Goal: Transaction & Acquisition: Purchase product/service

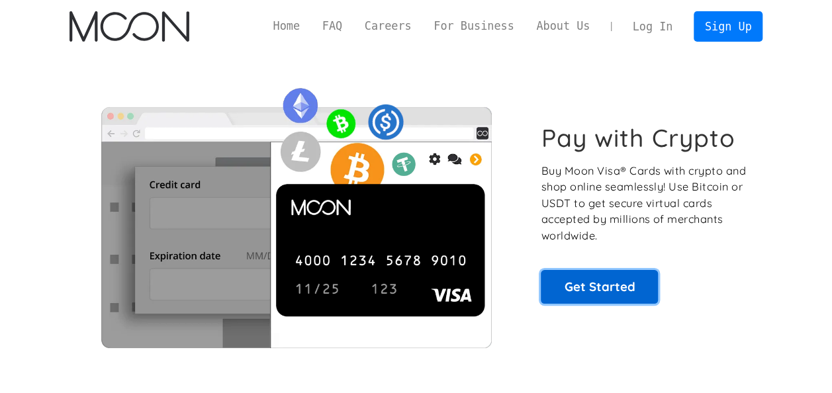
click at [591, 283] on link "Get Started" at bounding box center [599, 286] width 117 height 33
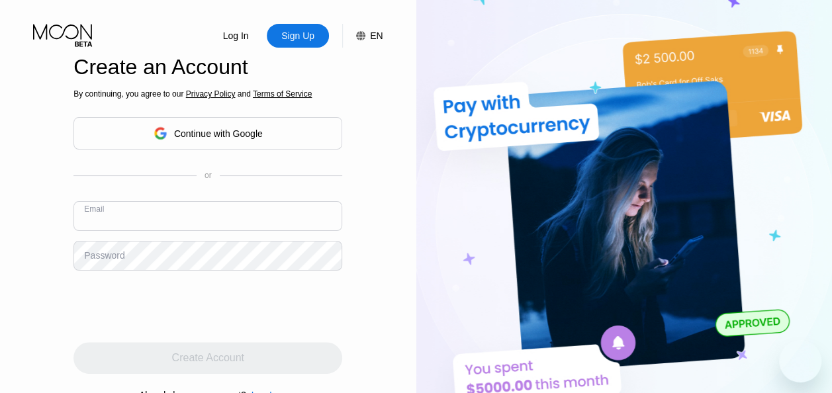
type input "camperbond27@gmail.com"
click at [232, 214] on input "text" at bounding box center [207, 216] width 269 height 30
type input "[EMAIL_ADDRESS][DOMAIN_NAME]"
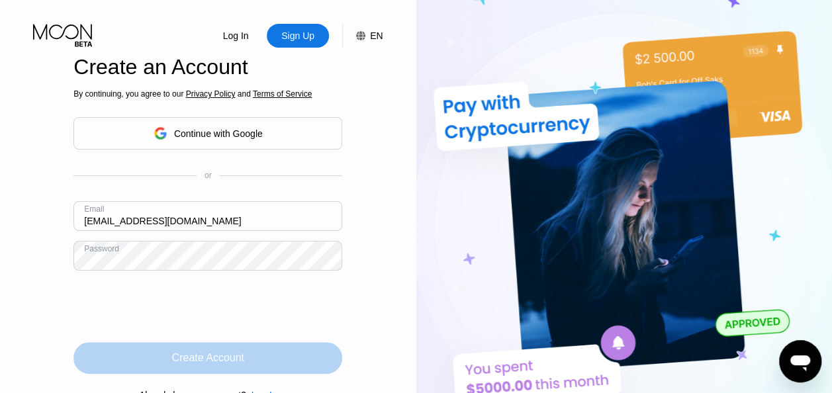
click at [196, 361] on div "Create Account" at bounding box center [208, 357] width 72 height 13
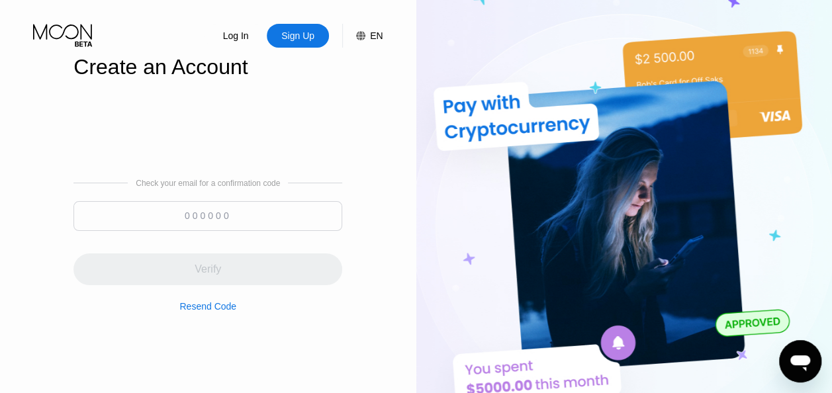
click at [180, 224] on input at bounding box center [207, 216] width 269 height 30
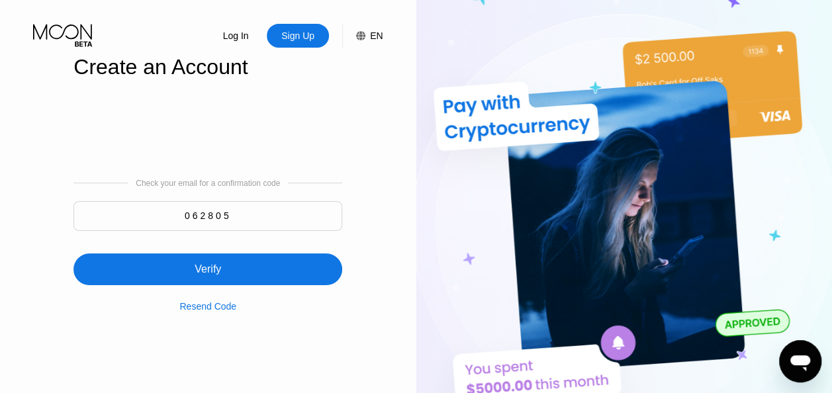
type input "062805"
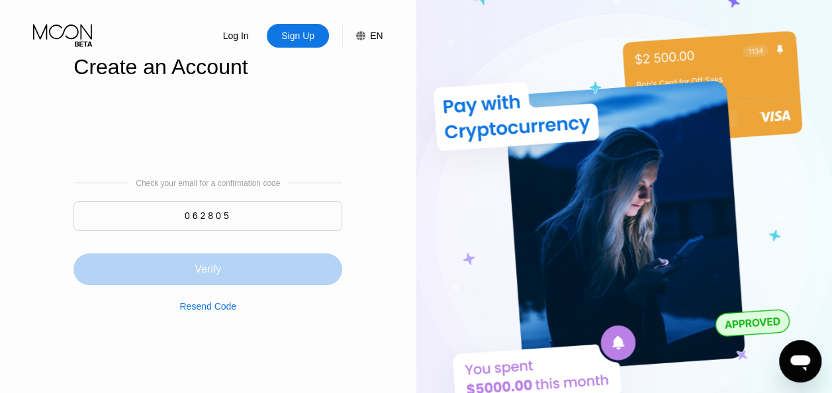
click at [212, 281] on div "Verify" at bounding box center [207, 270] width 269 height 32
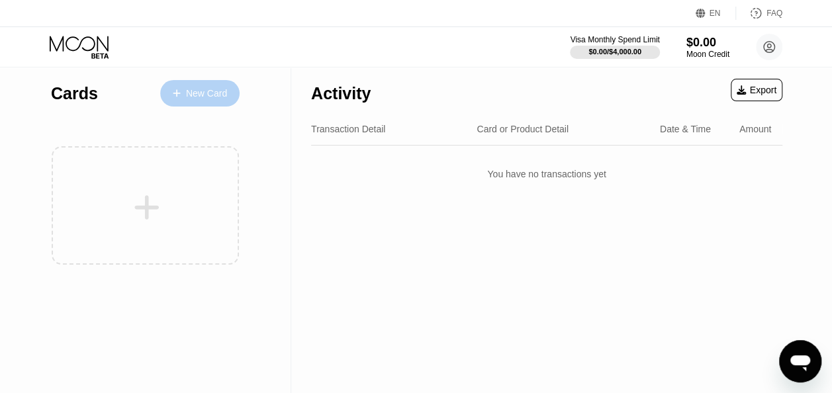
click at [197, 96] on div "New Card" at bounding box center [206, 93] width 41 height 11
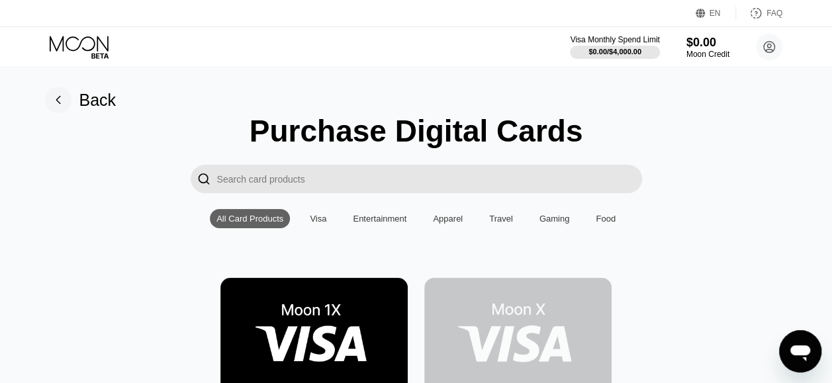
click at [318, 218] on div "Visa" at bounding box center [318, 219] width 17 height 10
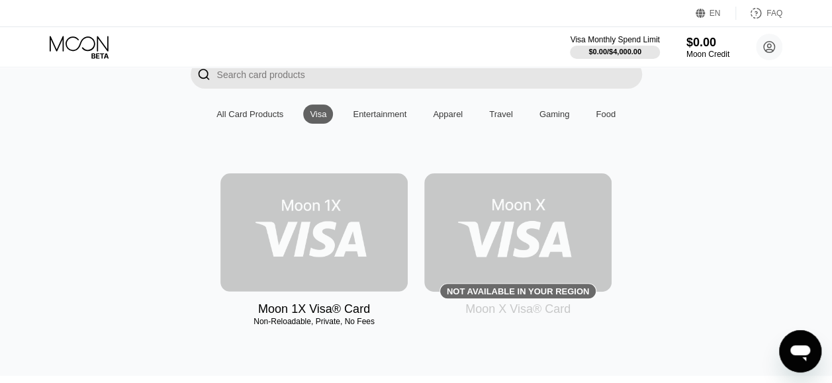
click at [282, 239] on img at bounding box center [313, 232] width 187 height 118
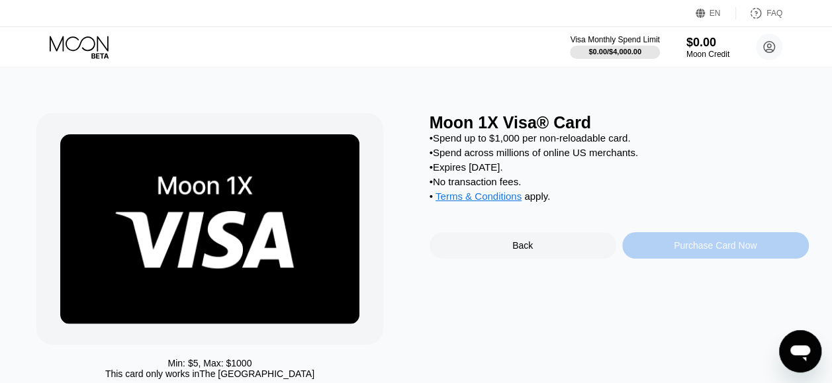
click at [688, 251] on div "Purchase Card Now" at bounding box center [715, 245] width 83 height 11
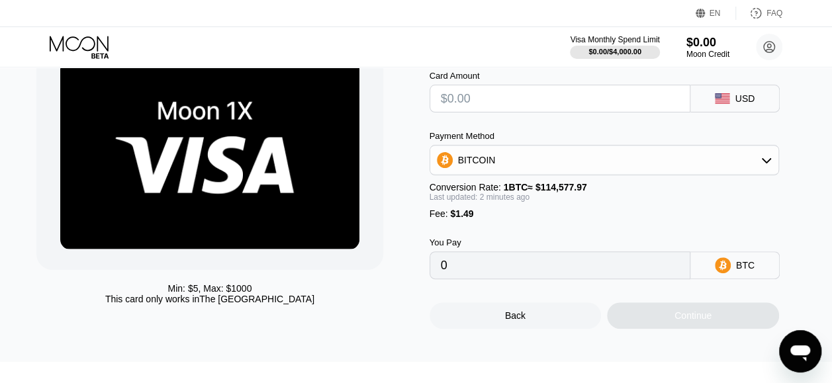
scroll to position [79, 0]
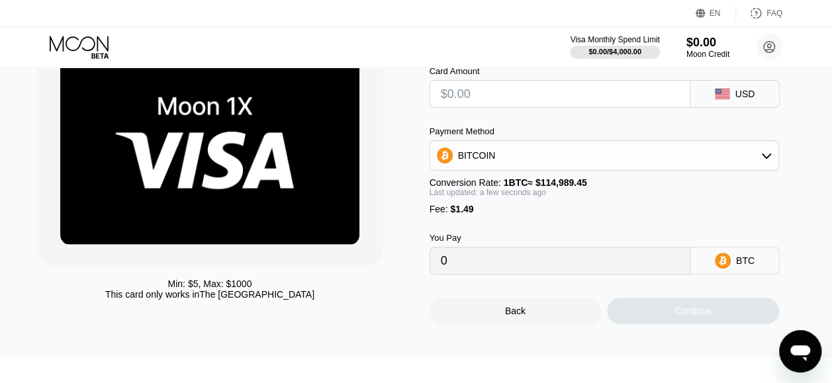
click at [465, 97] on input "text" at bounding box center [560, 94] width 238 height 26
type input "$4"
type input "0.00004775"
type input "$40"
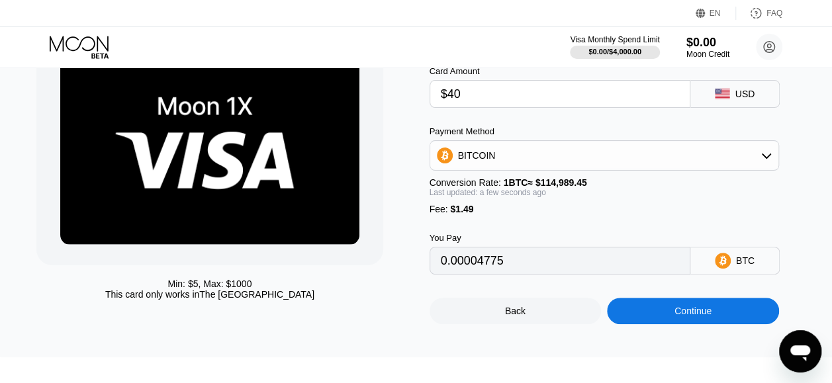
type input "0.00036082"
type input "$40"
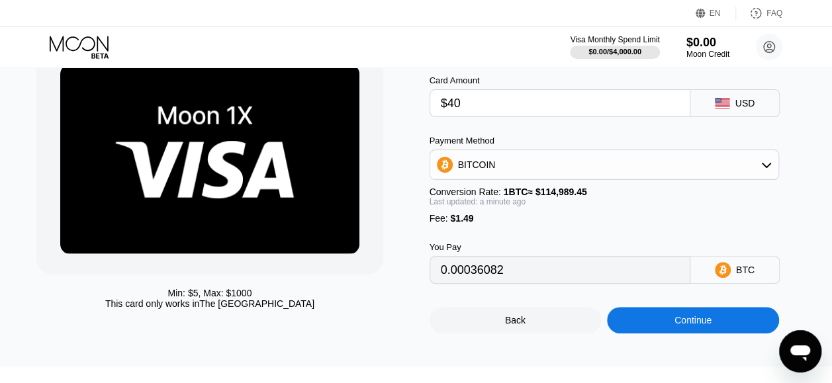
scroll to position [60, 0]
